Goal: Task Accomplishment & Management: Manage account settings

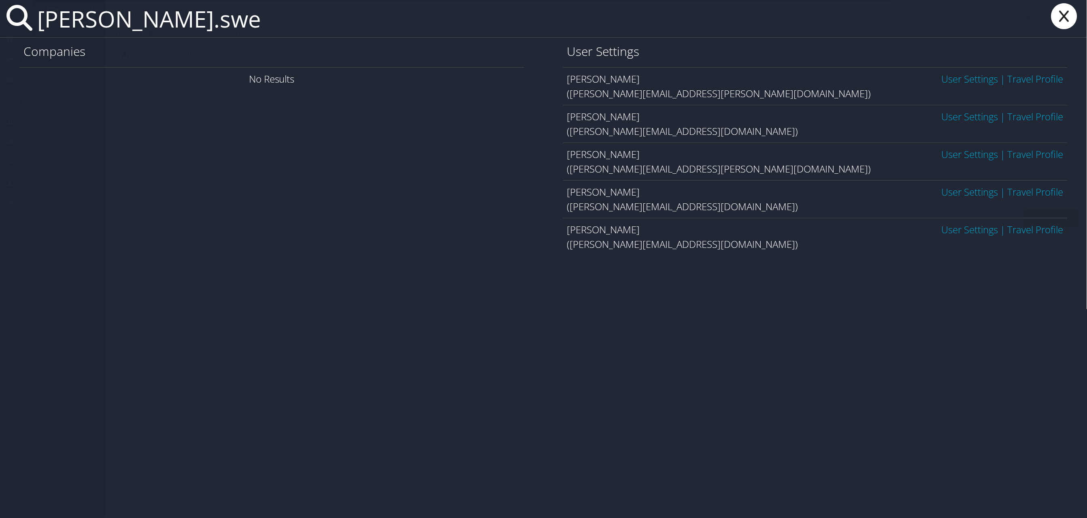
type input "melissa.swe"
click at [942, 77] on link "User Settings" at bounding box center [970, 78] width 57 height 13
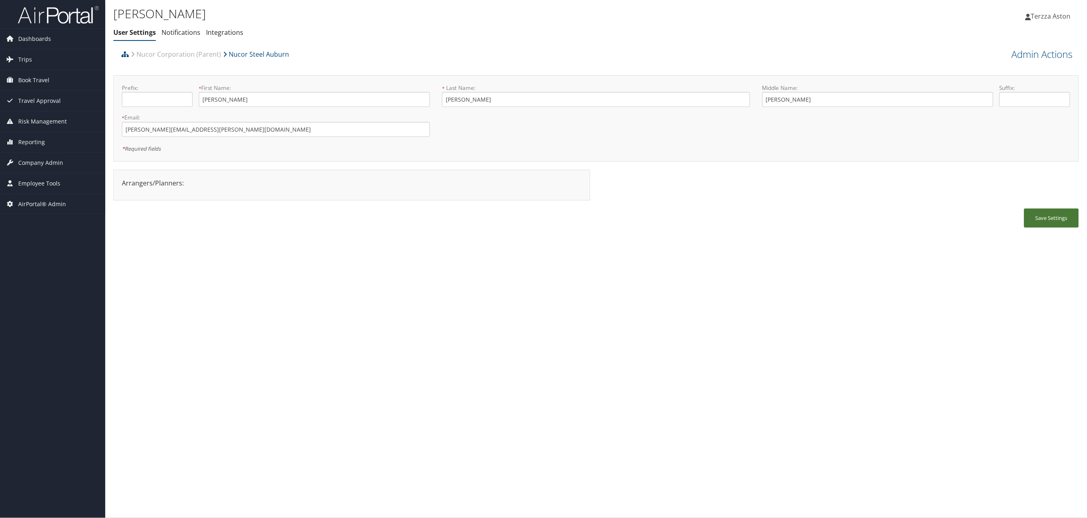
click at [1047, 218] on button "Save Settings" at bounding box center [1051, 218] width 55 height 19
click at [1035, 55] on link "Admin Actions" at bounding box center [1042, 54] width 61 height 14
click at [1005, 97] on link "User Technology Settings" at bounding box center [1020, 97] width 106 height 14
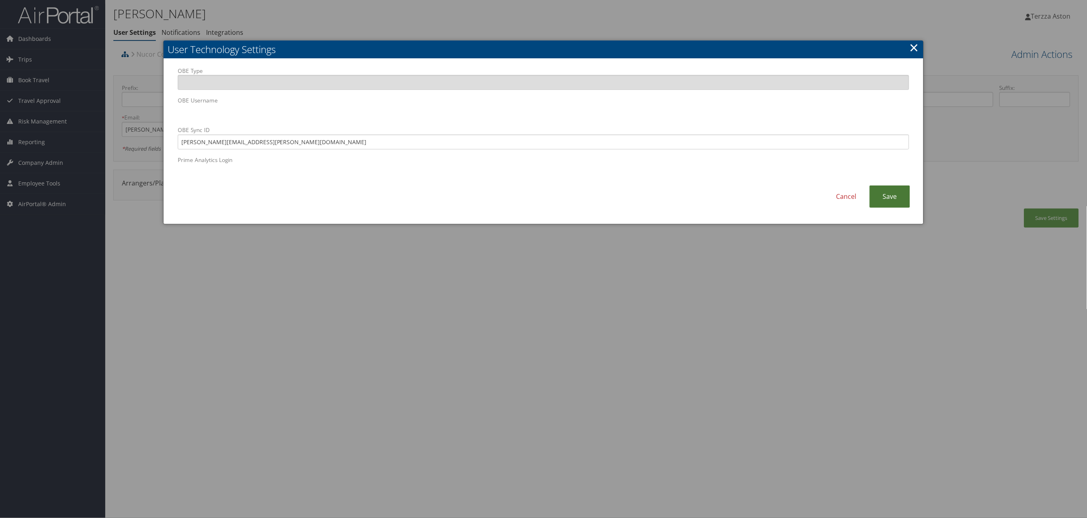
click at [893, 196] on link "Save" at bounding box center [890, 196] width 40 height 22
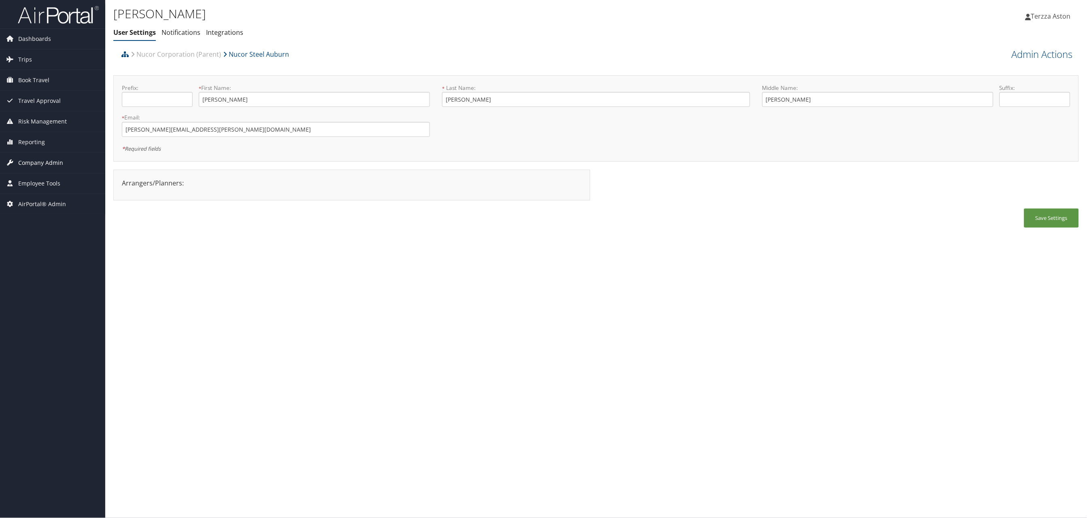
click at [50, 161] on span "Company Admin" at bounding box center [40, 163] width 45 height 20
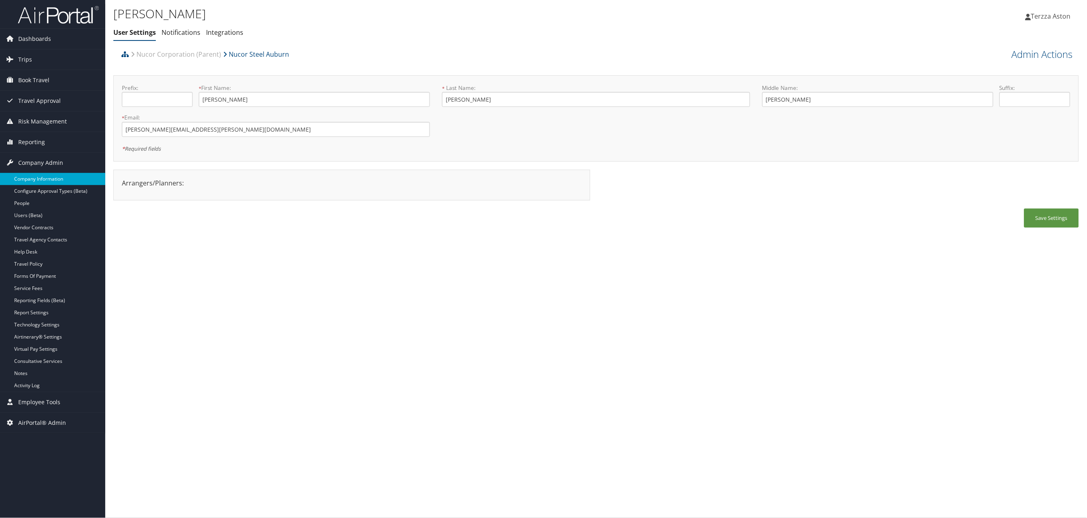
click at [51, 175] on link "Company Information" at bounding box center [52, 179] width 105 height 12
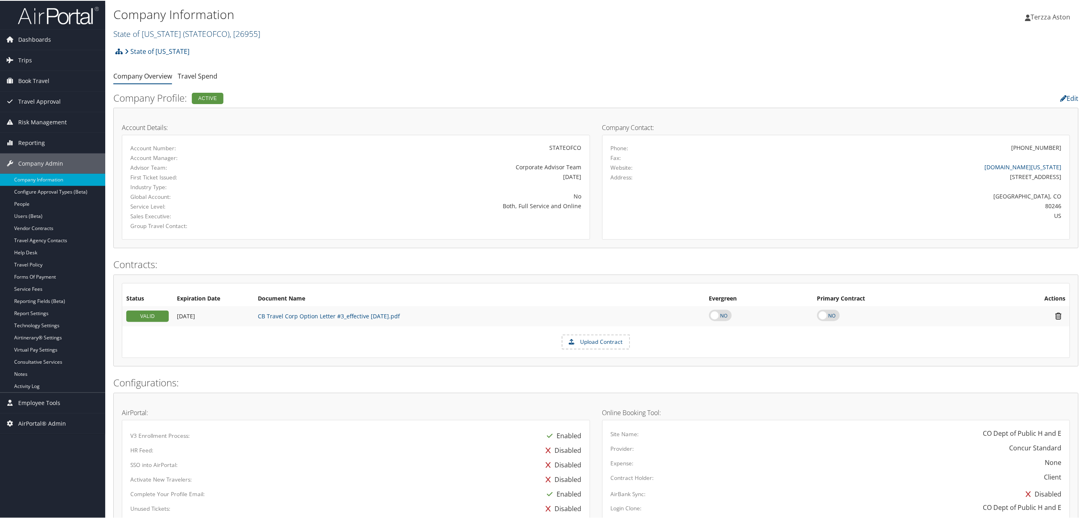
click at [129, 30] on link "State of Colorado ( STATEOFCO ) , [ 26955 ]" at bounding box center [186, 33] width 147 height 11
click at [126, 40] on ul "State of Colorado, [26955] State of Colorado Personal, [27935] Big West Oil, [3…" at bounding box center [166, 134] width 107 height 189
click at [139, 28] on link "State of Colorado ( STATEOFCO ) , [ 26955 ]" at bounding box center [186, 33] width 147 height 11
click at [142, 46] on input "search" at bounding box center [167, 47] width 106 height 15
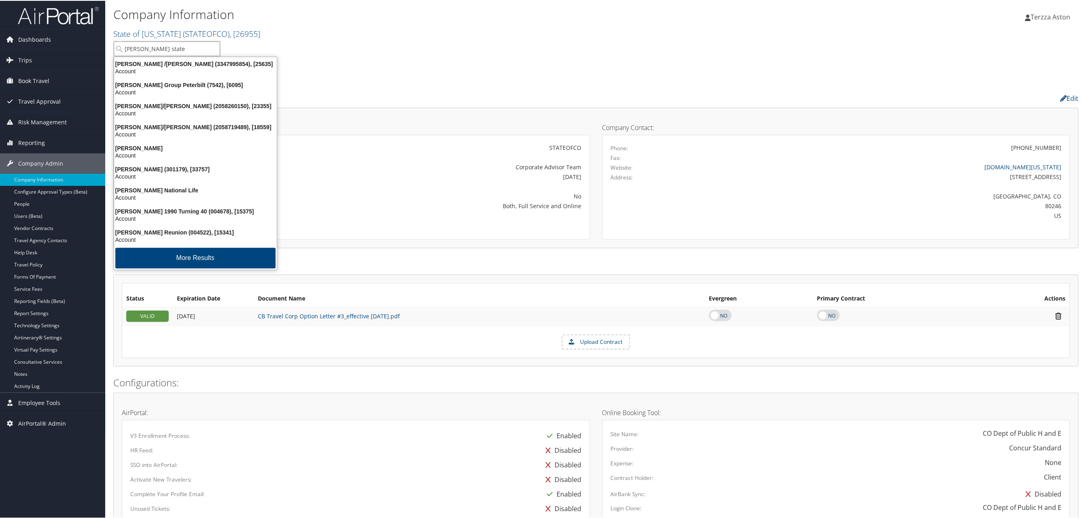
type input "jackson state"
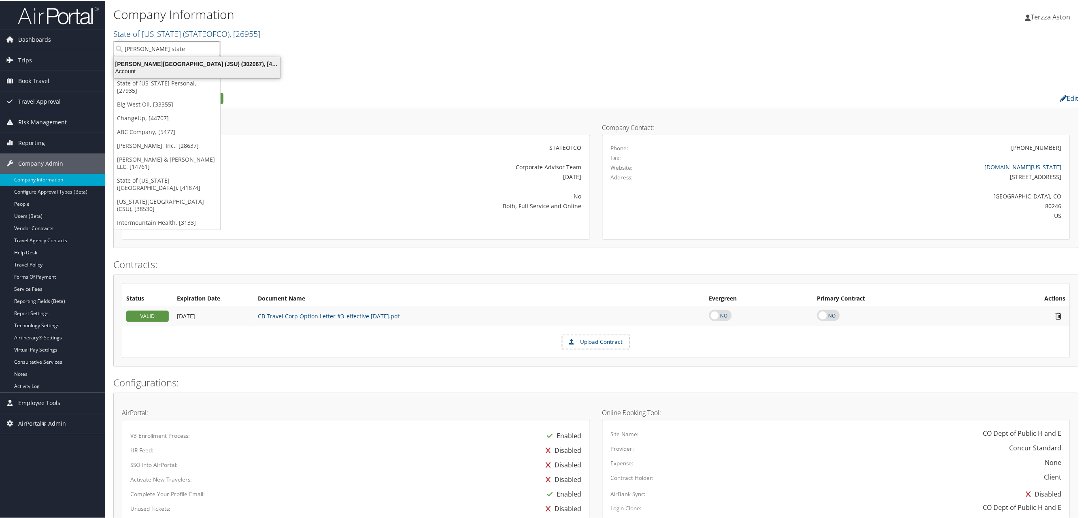
click at [155, 66] on div "Jackson State University (JSU) (302067), [45912]" at bounding box center [197, 63] width 176 height 7
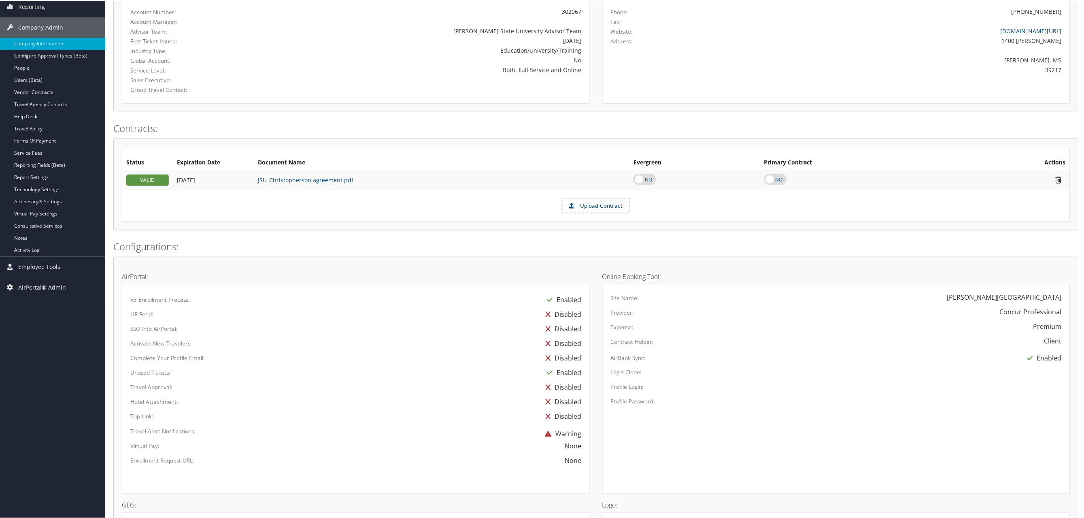
scroll to position [336, 0]
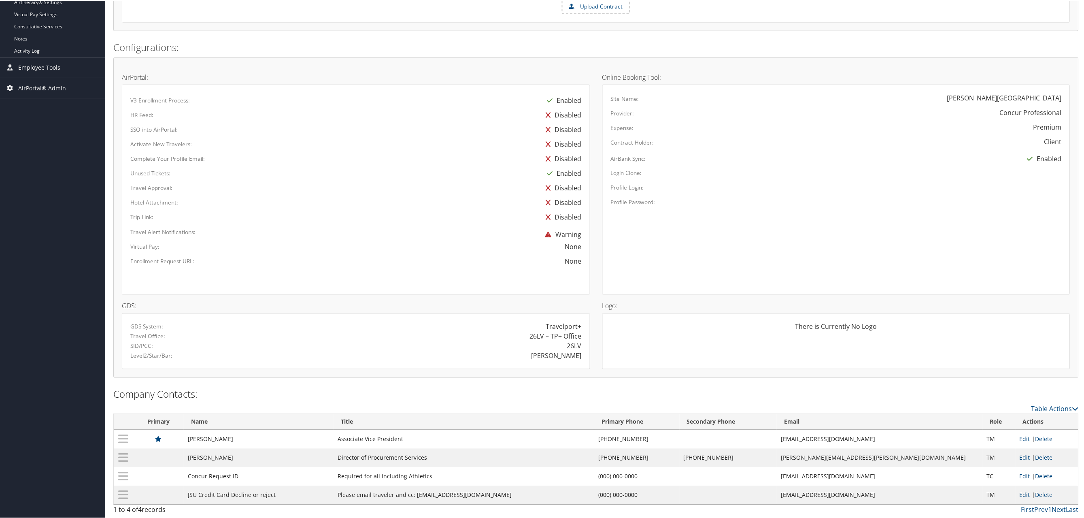
drag, startPoint x: 871, startPoint y: 498, endPoint x: 376, endPoint y: 158, distance: 600.3
click at [376, 158] on div "Complete Your Profile Email:" at bounding box center [259, 156] width 270 height 11
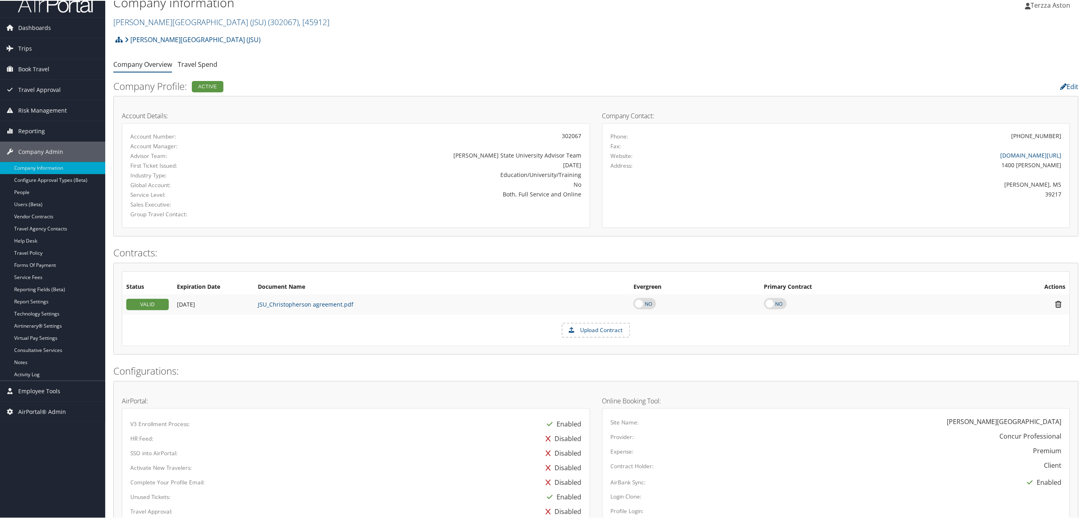
scroll to position [0, 0]
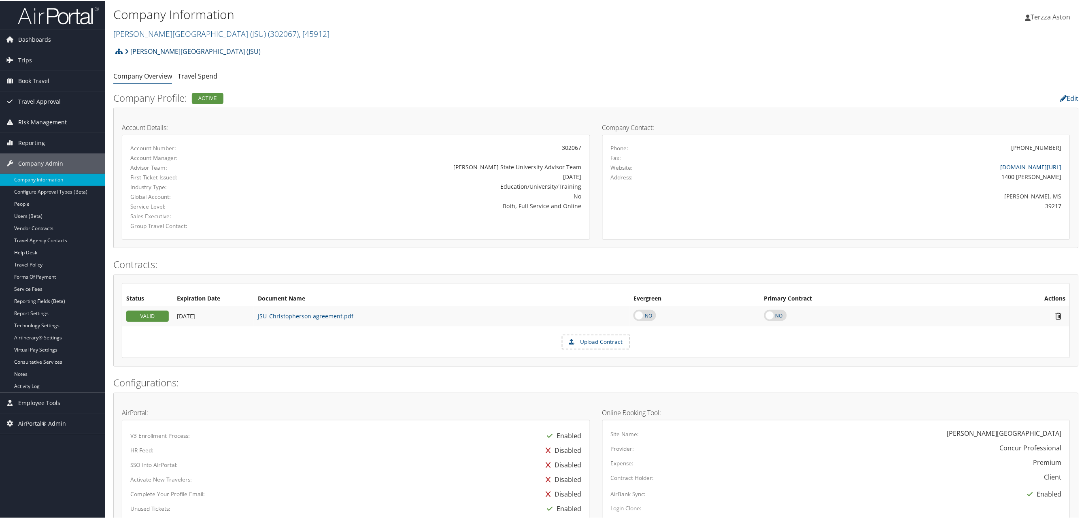
click at [153, 47] on link "[PERSON_NAME][GEOGRAPHIC_DATA] (JSU)" at bounding box center [193, 51] width 136 height 16
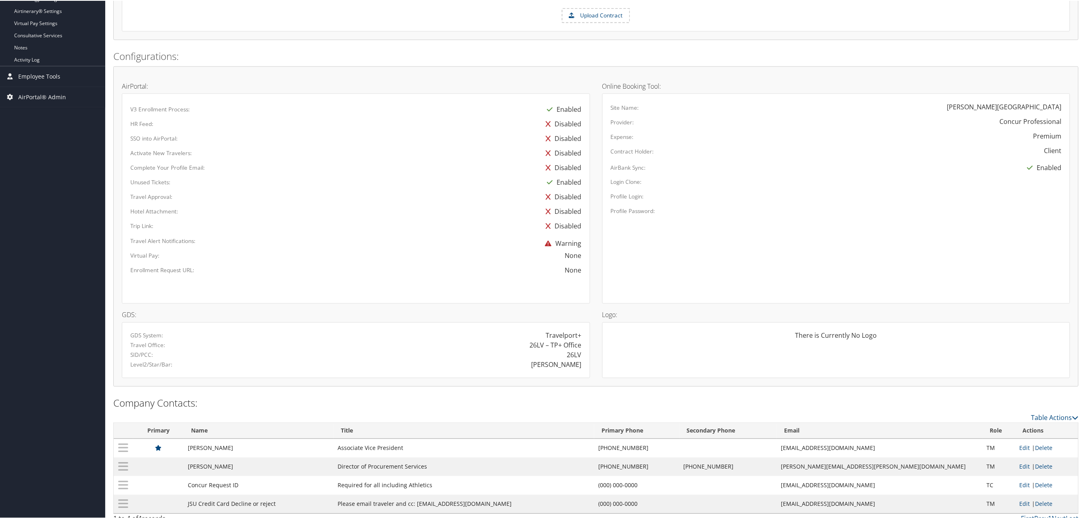
scroll to position [336, 0]
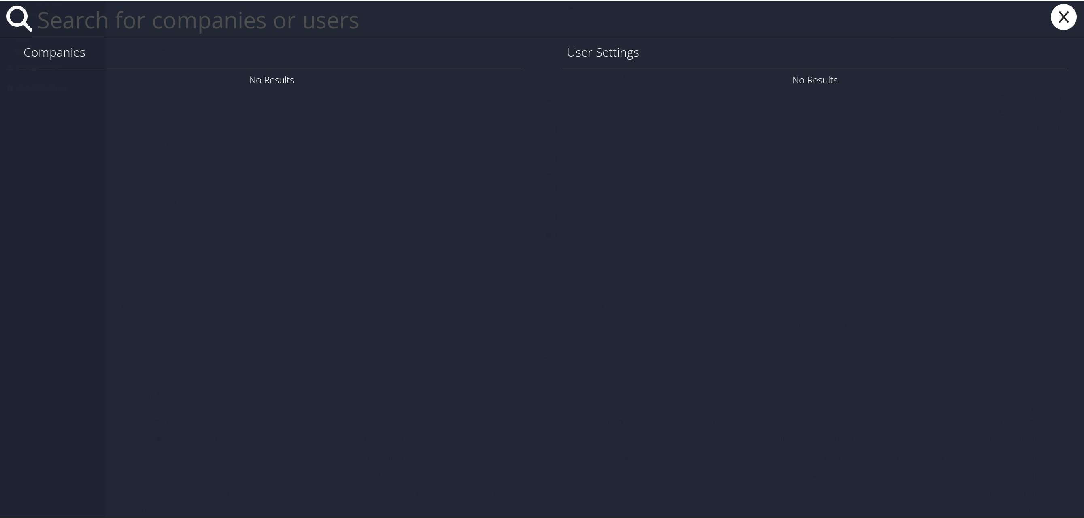
paste input "naomi.dehart@aruplab.com"
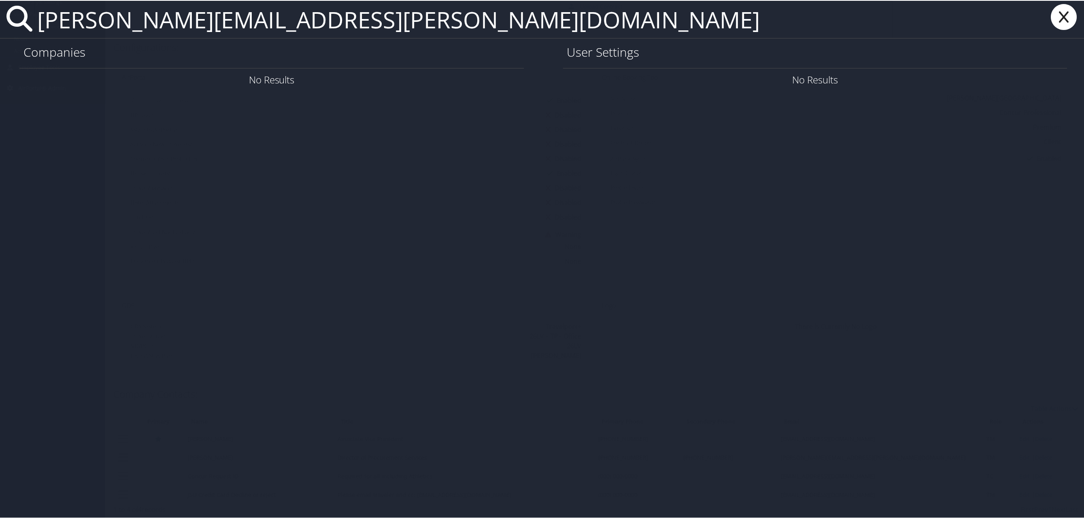
type input "naomi.dehart@aruplab.com"
click at [1062, 10] on icon at bounding box center [1064, 16] width 32 height 26
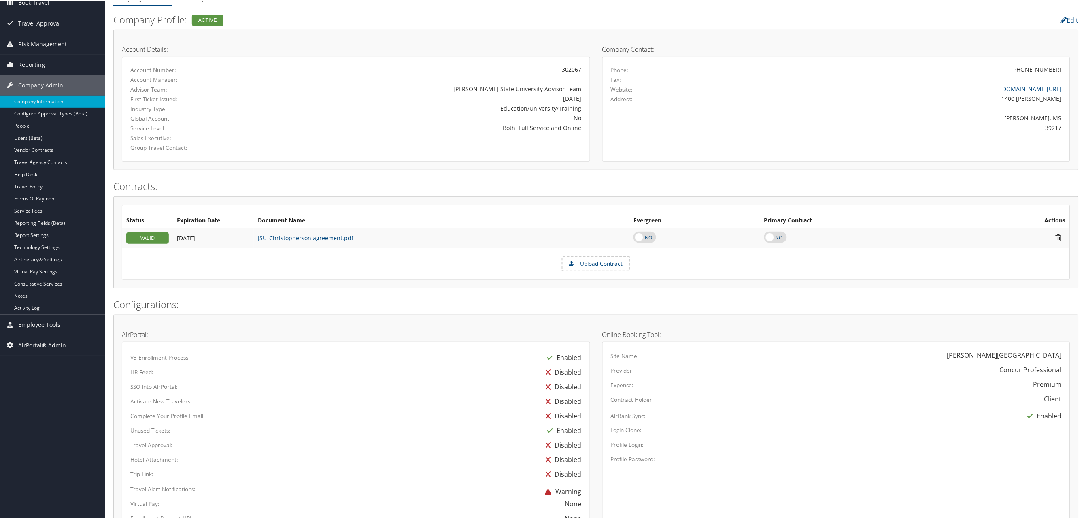
scroll to position [0, 0]
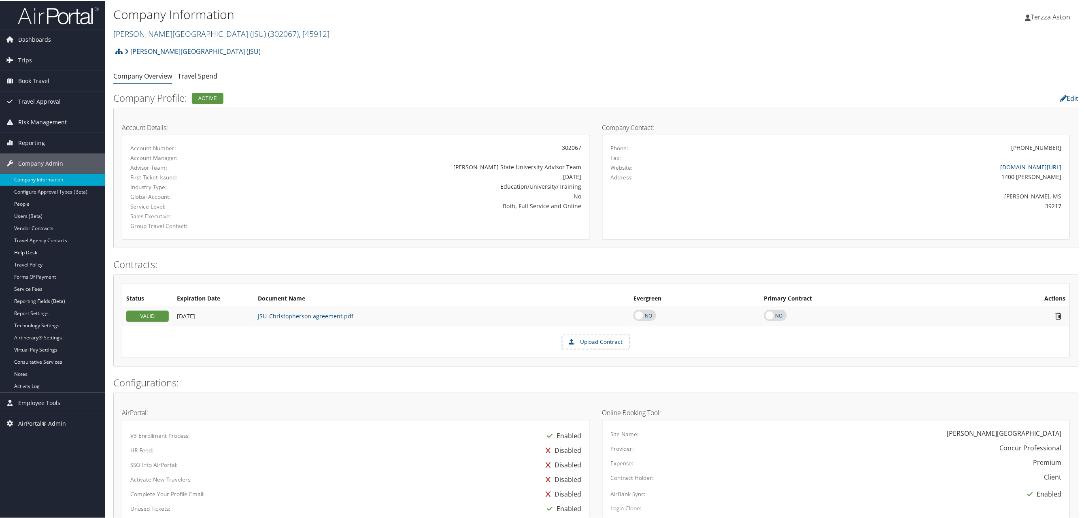
click at [175, 30] on link "Jackson State University (JSU) ( 302067 ) , [ 45912 ]" at bounding box center [221, 33] width 216 height 11
click at [140, 44] on input "search" at bounding box center [167, 47] width 106 height 15
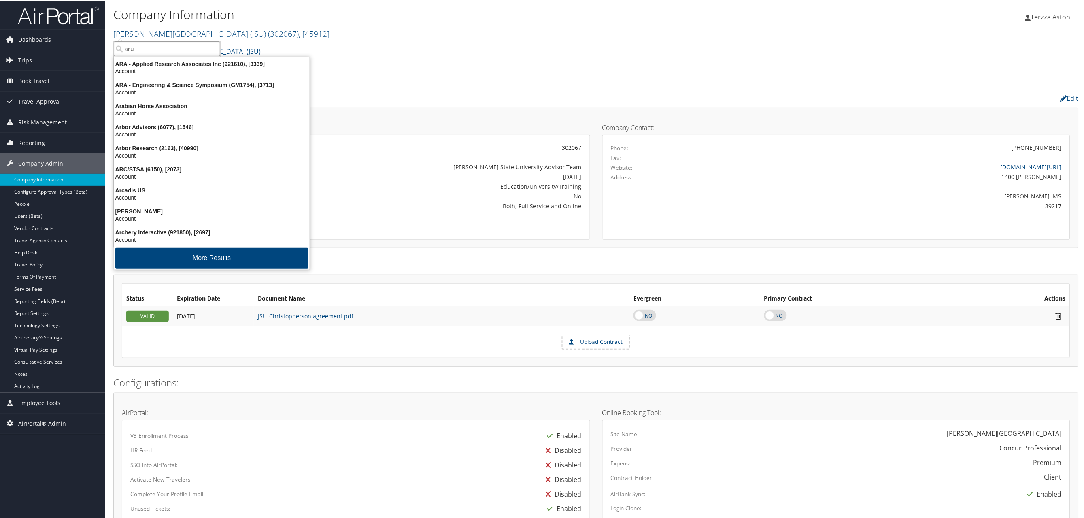
type input "arup"
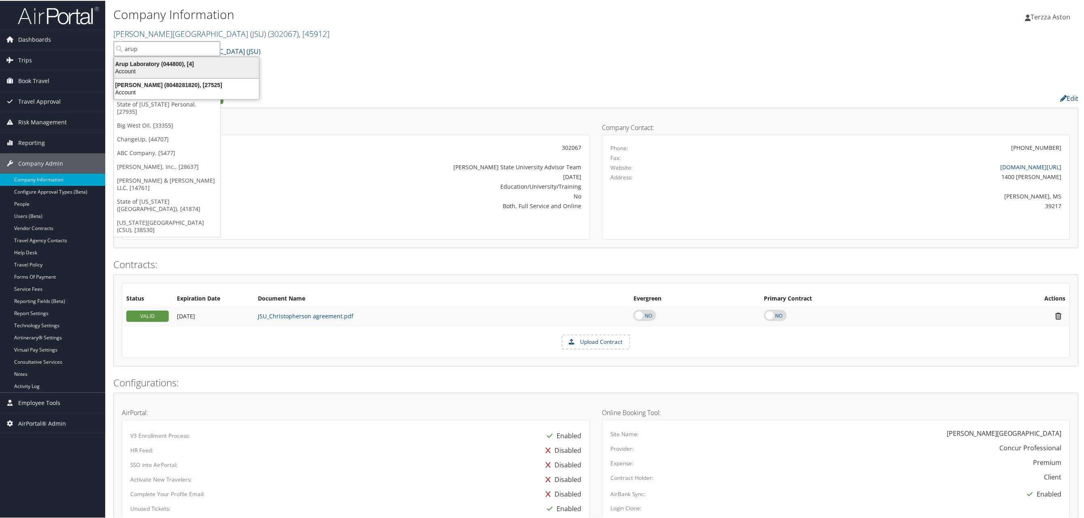
click at [153, 64] on div "Arup Laboratory (044800), [4]" at bounding box center [186, 63] width 155 height 7
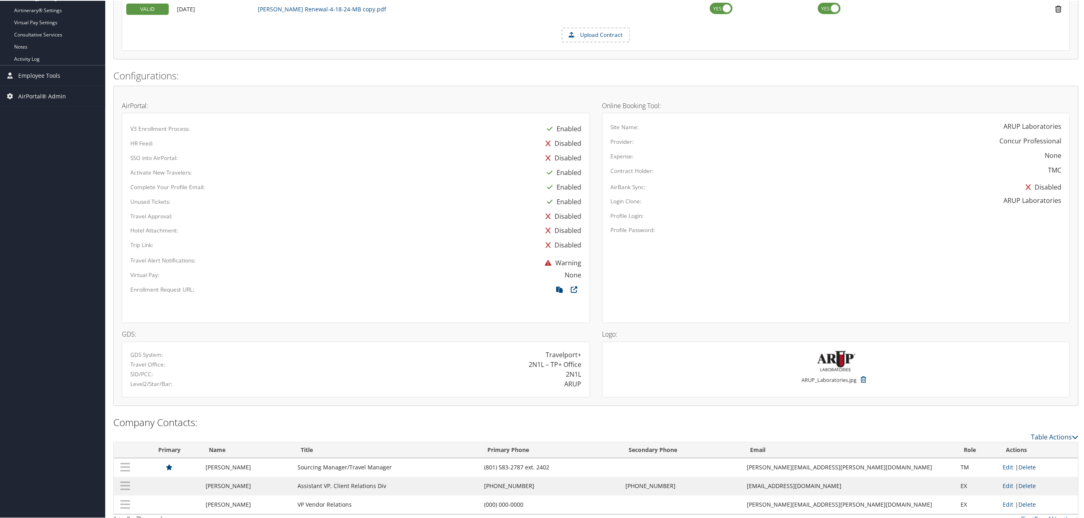
scroll to position [338, 0]
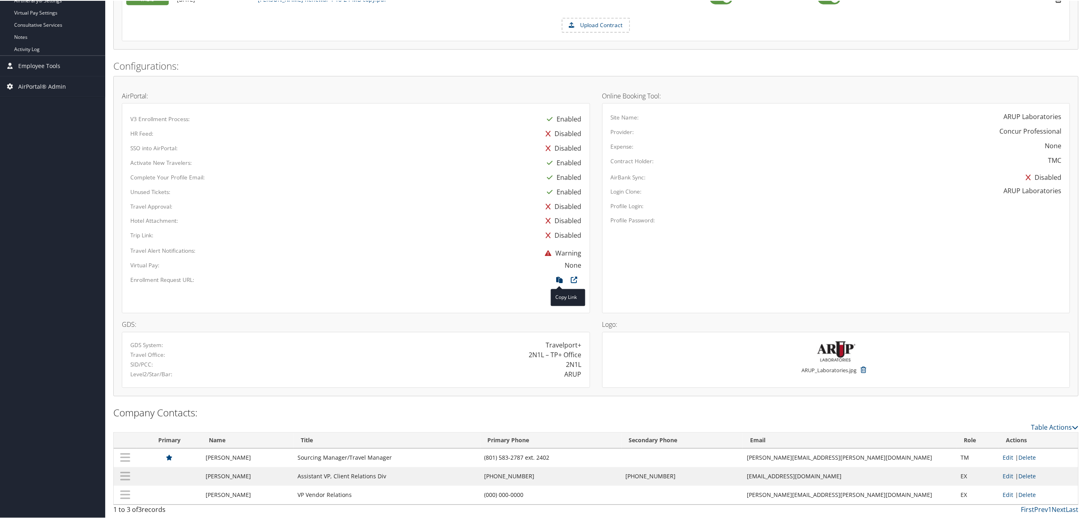
click at [557, 277] on icon at bounding box center [560, 281] width 15 height 11
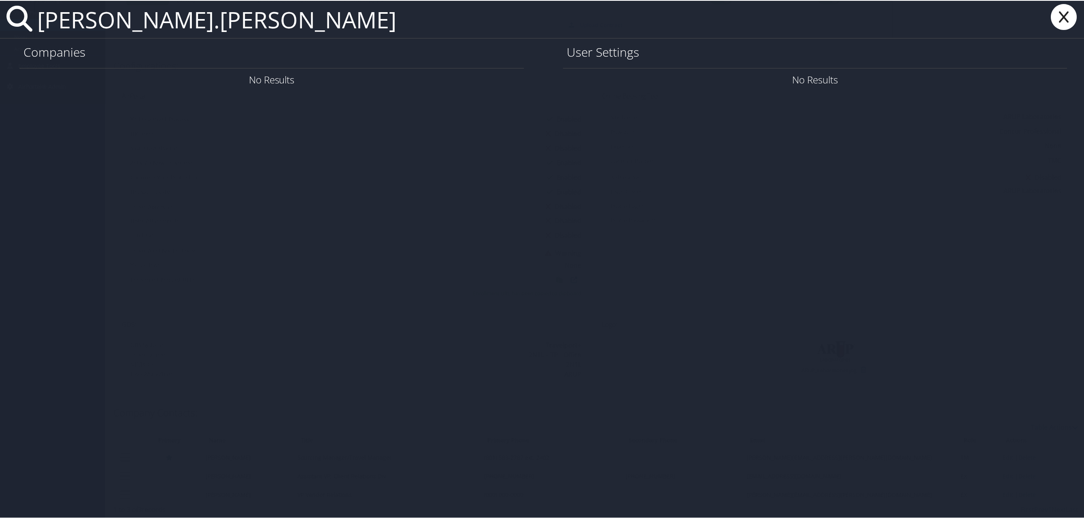
type input "[PERSON_NAME].[PERSON_NAME]"
click at [1065, 15] on icon at bounding box center [1064, 16] width 32 height 26
